Goal: Task Accomplishment & Management: Manage account settings

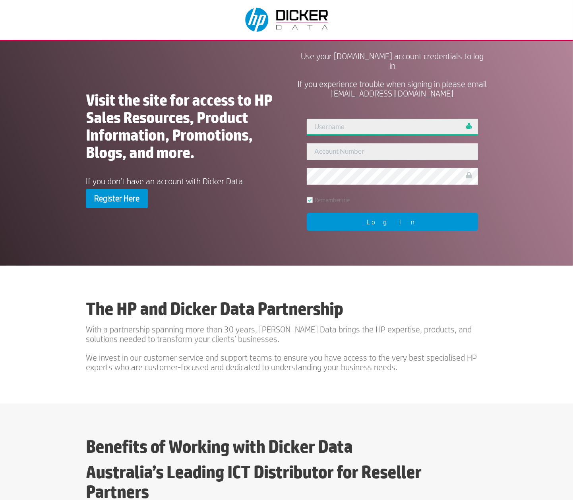
click at [336, 124] on input "text" at bounding box center [392, 127] width 171 height 17
type input "admin"
paste input "451166"
type input "451166"
click at [355, 224] on input "Log In" at bounding box center [392, 222] width 171 height 18
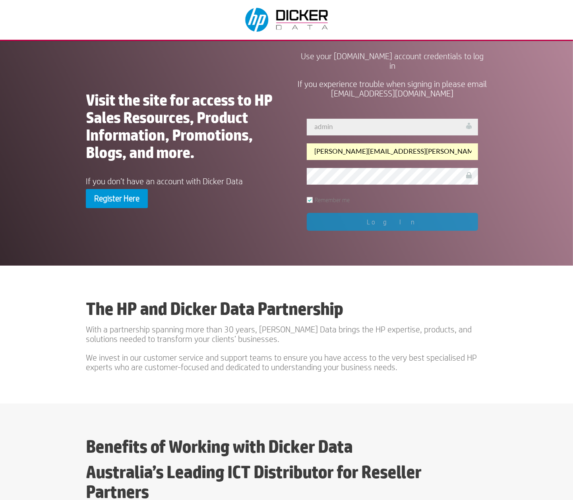
click at [243, 193] on div "Register Here" at bounding box center [180, 198] width 189 height 19
click at [381, 224] on div "User Not Found!! admin [PERSON_NAME][EMAIL_ADDRESS][PERSON_NAME][DOMAIN_NAME] R…" at bounding box center [391, 173] width 189 height 129
click at [376, 128] on input "admin" at bounding box center [392, 127] width 171 height 17
click at [427, 150] on input "[PERSON_NAME][EMAIL_ADDRESS][PERSON_NAME][DOMAIN_NAME]" at bounding box center [392, 151] width 171 height 17
type input "[PERSON_NAME][EMAIL_ADDRESS][PERSON_NAME][DOMAIN_NAME]"
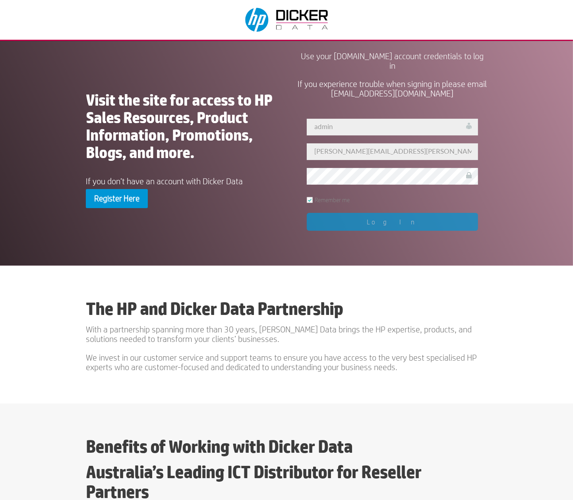
click at [310, 200] on label "Remember me" at bounding box center [328, 200] width 43 height 6
click at [307, 193] on input "Remember me" at bounding box center [306, 192] width 0 height 0
click at [310, 200] on label "Remember me" at bounding box center [328, 200] width 43 height 6
click at [307, 193] on input "Remember me" at bounding box center [306, 192] width 0 height 0
checkbox input "true"
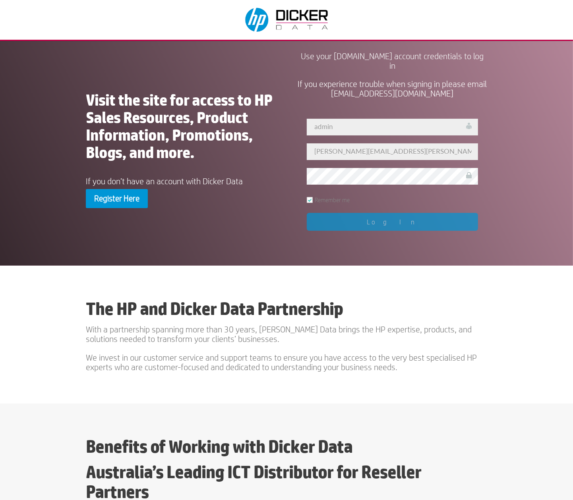
click at [369, 224] on div "User Not Found!! admin [PERSON_NAME][EMAIL_ADDRESS][PERSON_NAME][DOMAIN_NAME] R…" at bounding box center [391, 173] width 189 height 129
click at [390, 224] on div "User Not Found!! admin [PERSON_NAME][EMAIL_ADDRESS][PERSON_NAME][DOMAIN_NAME] R…" at bounding box center [391, 173] width 189 height 129
